Goal: Task Accomplishment & Management: Use online tool/utility

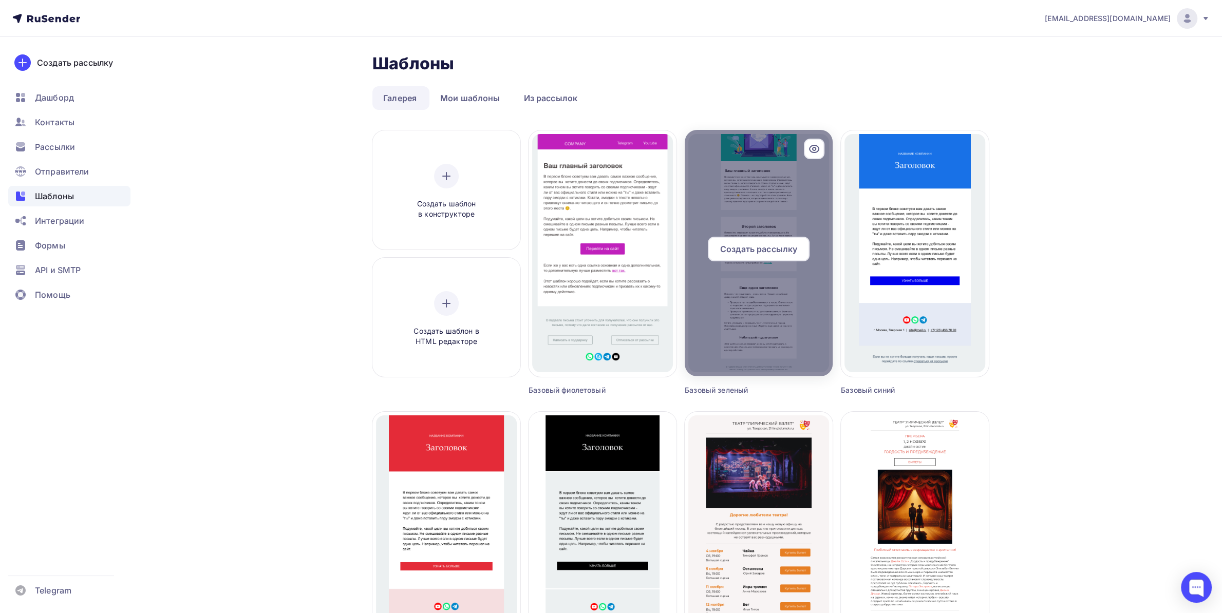
click at [745, 252] on span "Создать рассылку" at bounding box center [758, 249] width 77 height 12
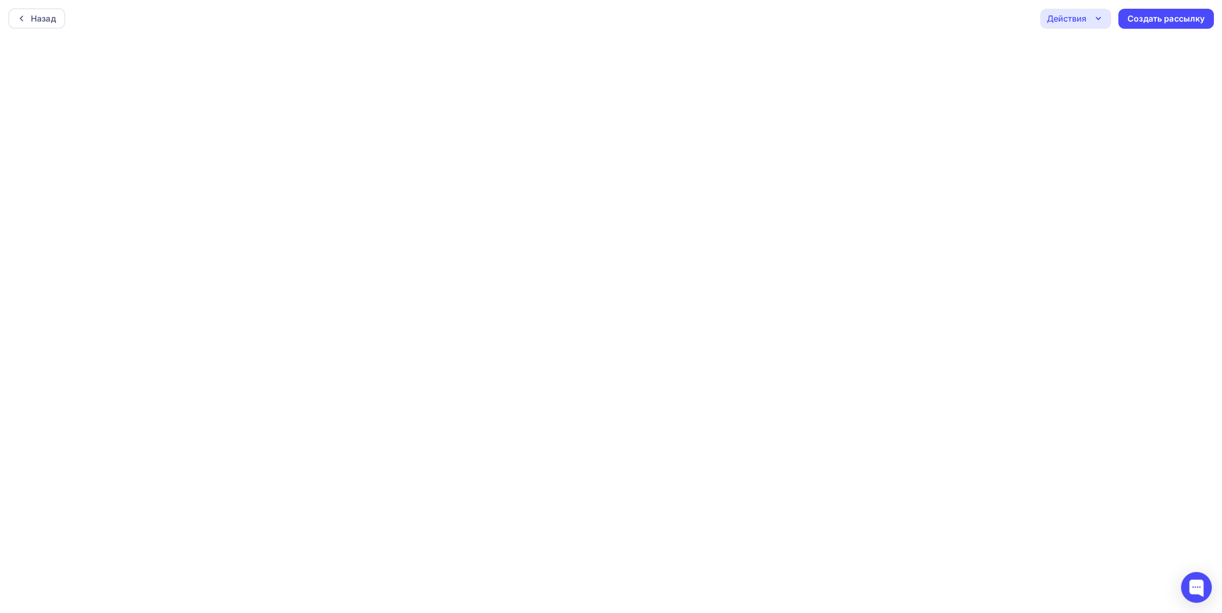
click at [1084, 23] on div "Действия" at bounding box center [1067, 18] width 40 height 12
click at [1085, 101] on div "Сохранить в Мои шаблоны" at bounding box center [1128, 98] width 113 height 12
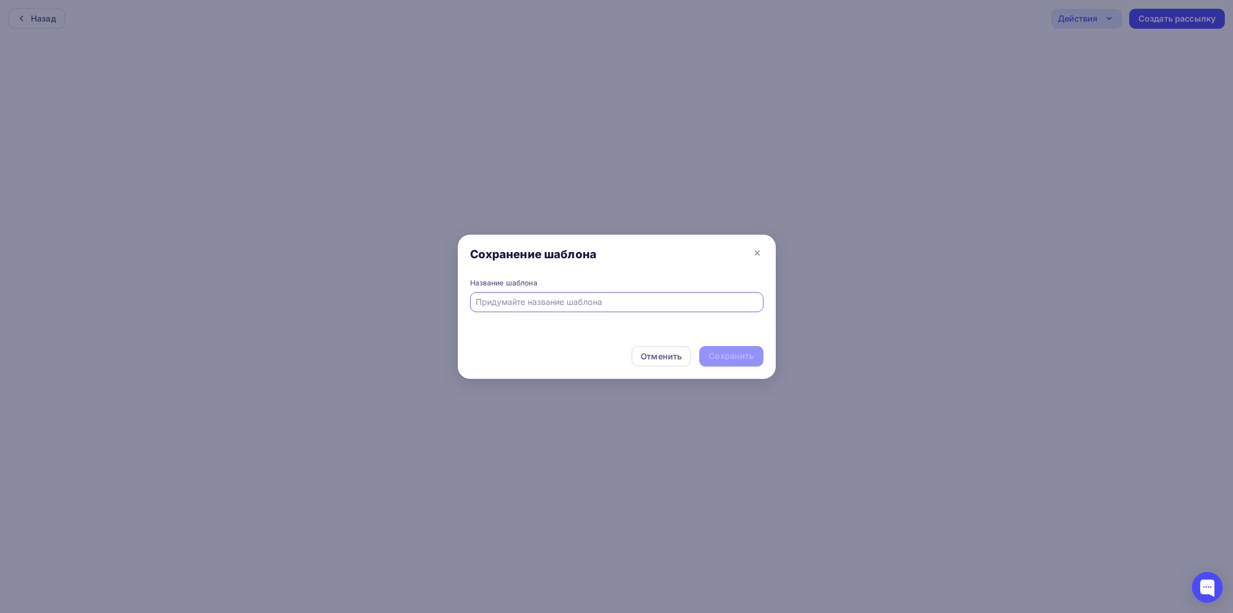
click at [659, 306] on input "text" at bounding box center [617, 302] width 282 height 12
type input "1"
click at [732, 363] on div "Сохранить" at bounding box center [731, 356] width 64 height 21
